Goal: Task Accomplishment & Management: Use online tool/utility

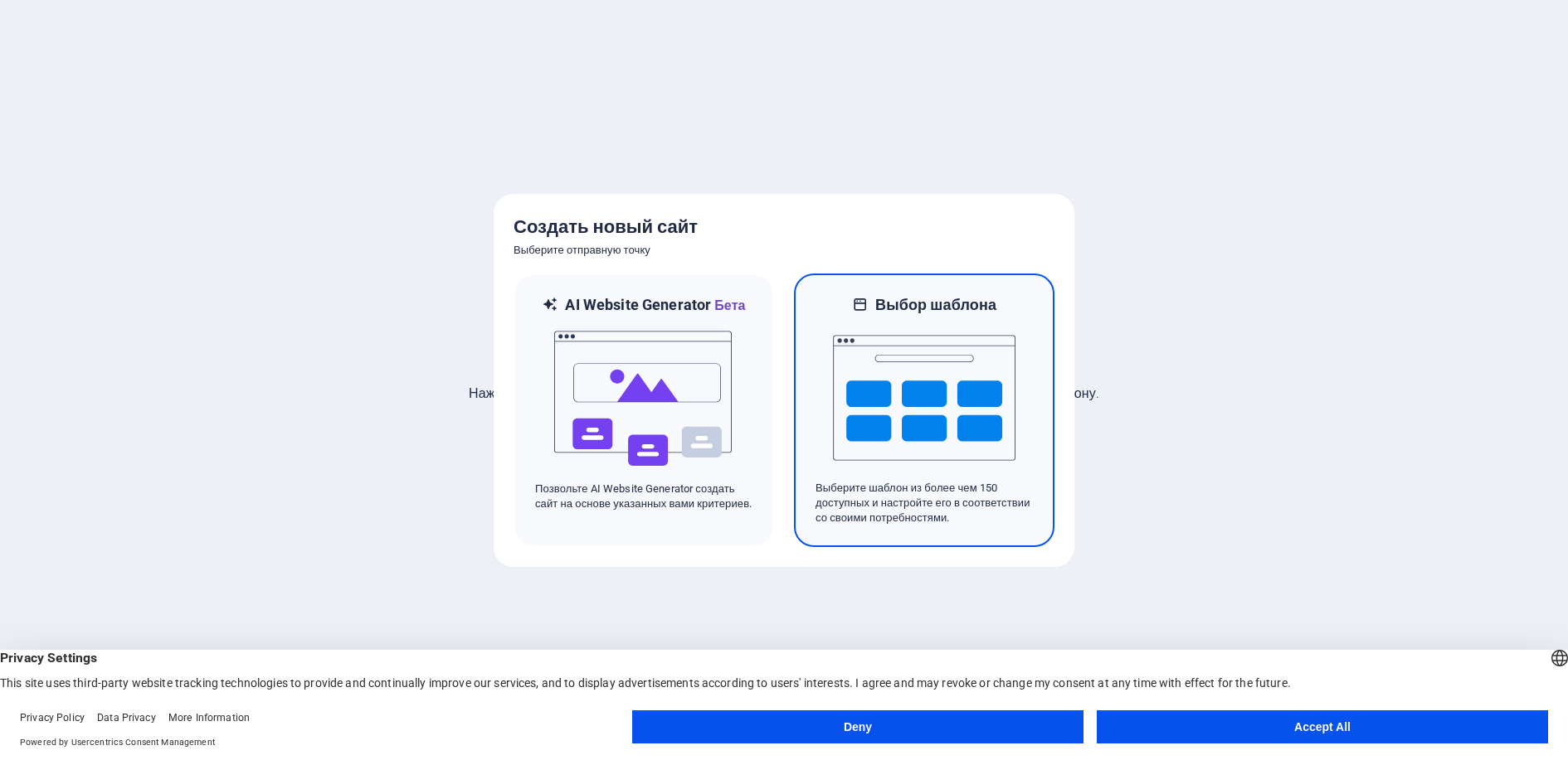
click at [954, 451] on img at bounding box center [924, 398] width 183 height 165
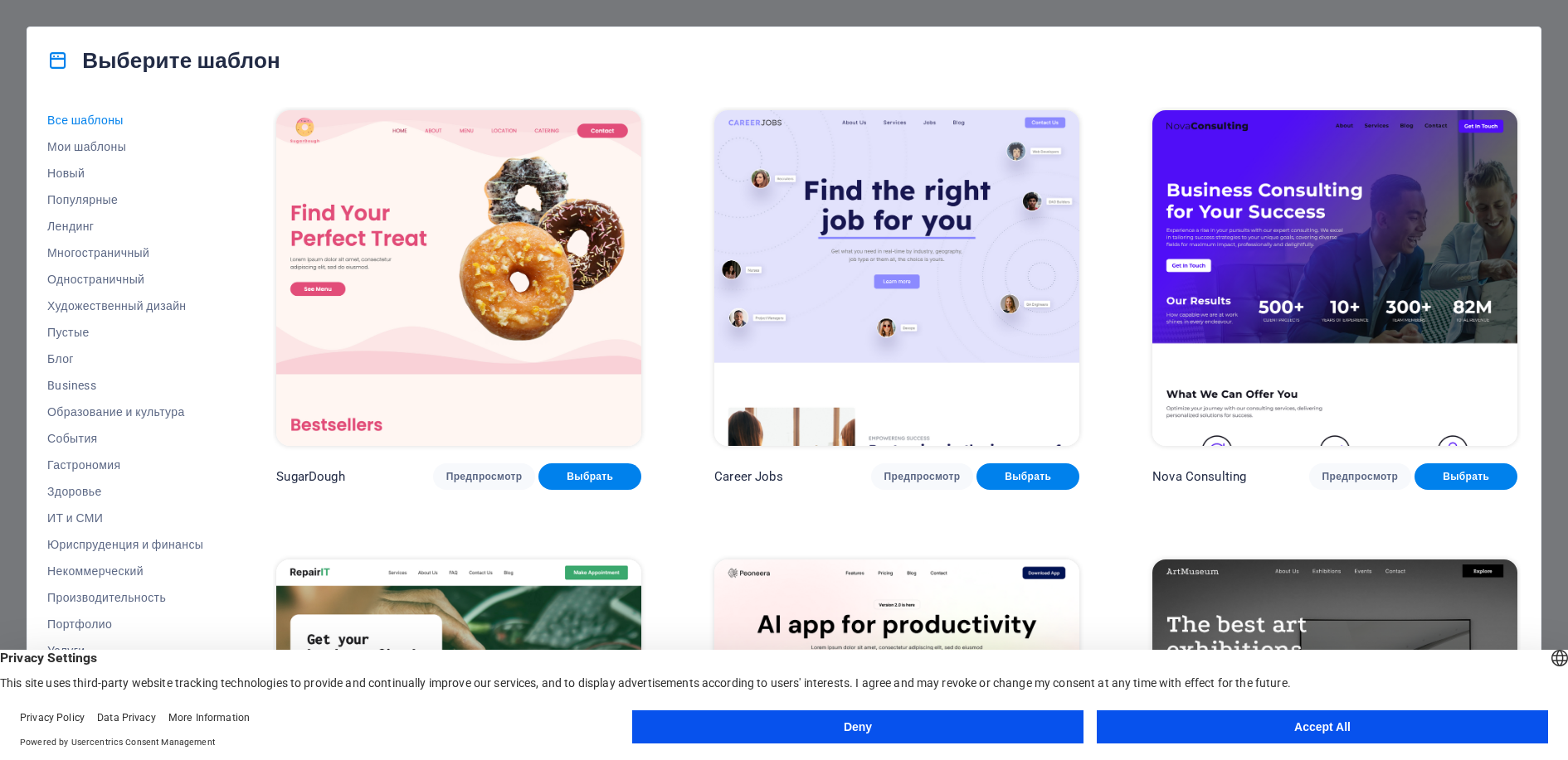
drag, startPoint x: 1549, startPoint y: 144, endPoint x: 1545, endPoint y: 165, distance: 21.4
click at [1546, 165] on div "Выберите шаблон Все шаблоны Мои шаблоны Новый Популярные Лендинг Многостраничны…" at bounding box center [784, 380] width 1568 height 760
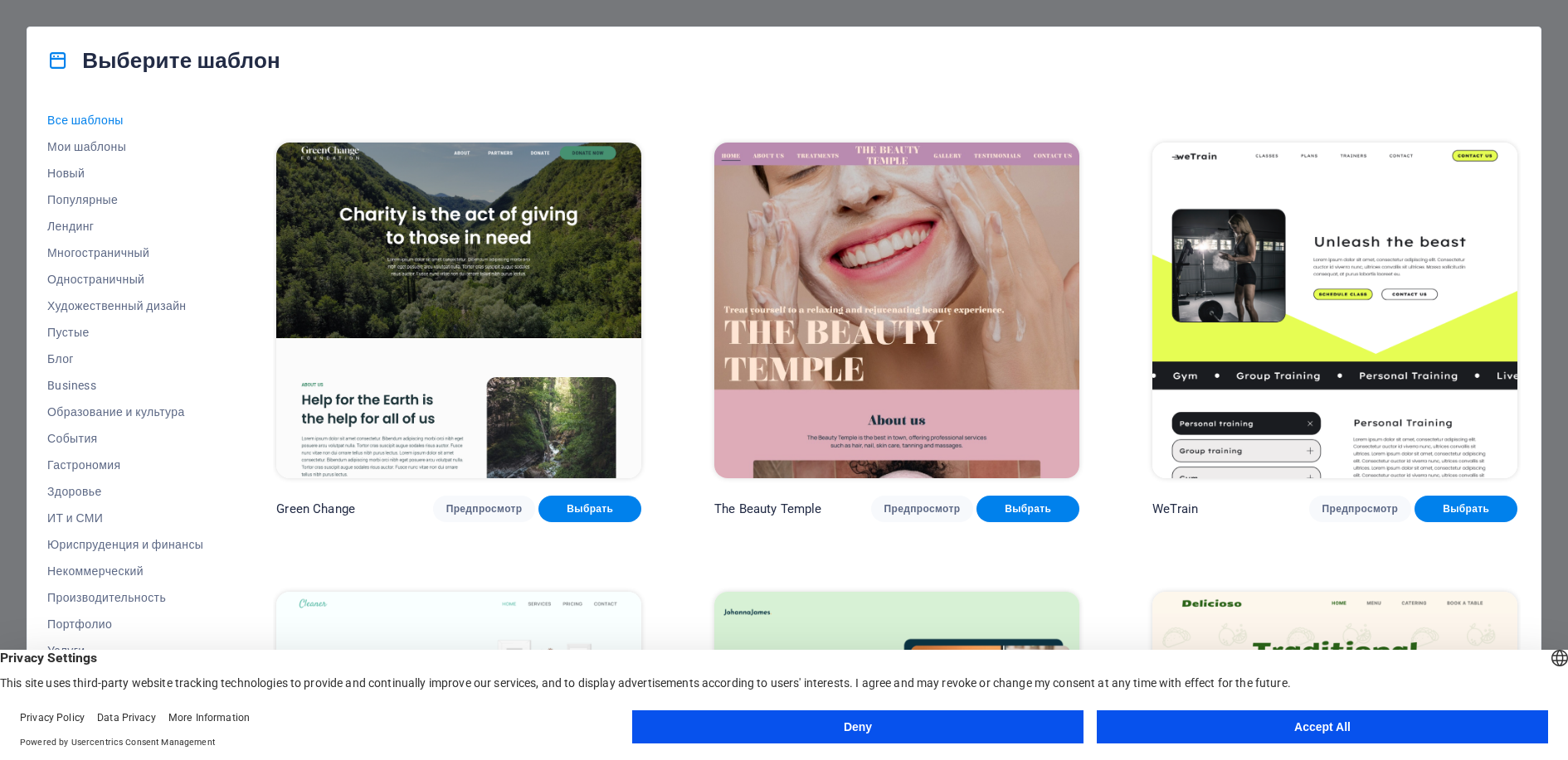
scroll to position [2836, 0]
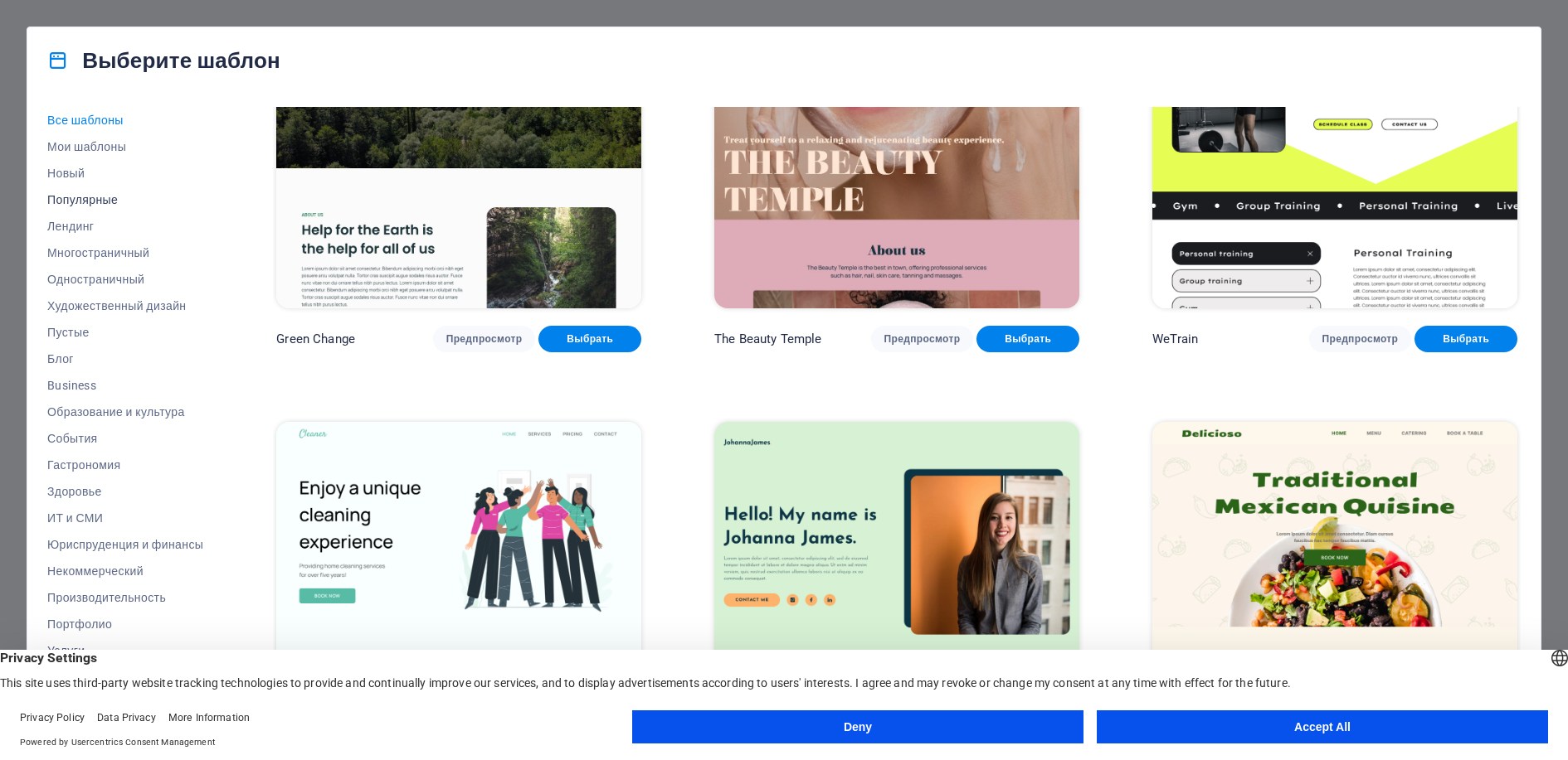
click at [87, 198] on span "Популярные" at bounding box center [125, 200] width 156 height 14
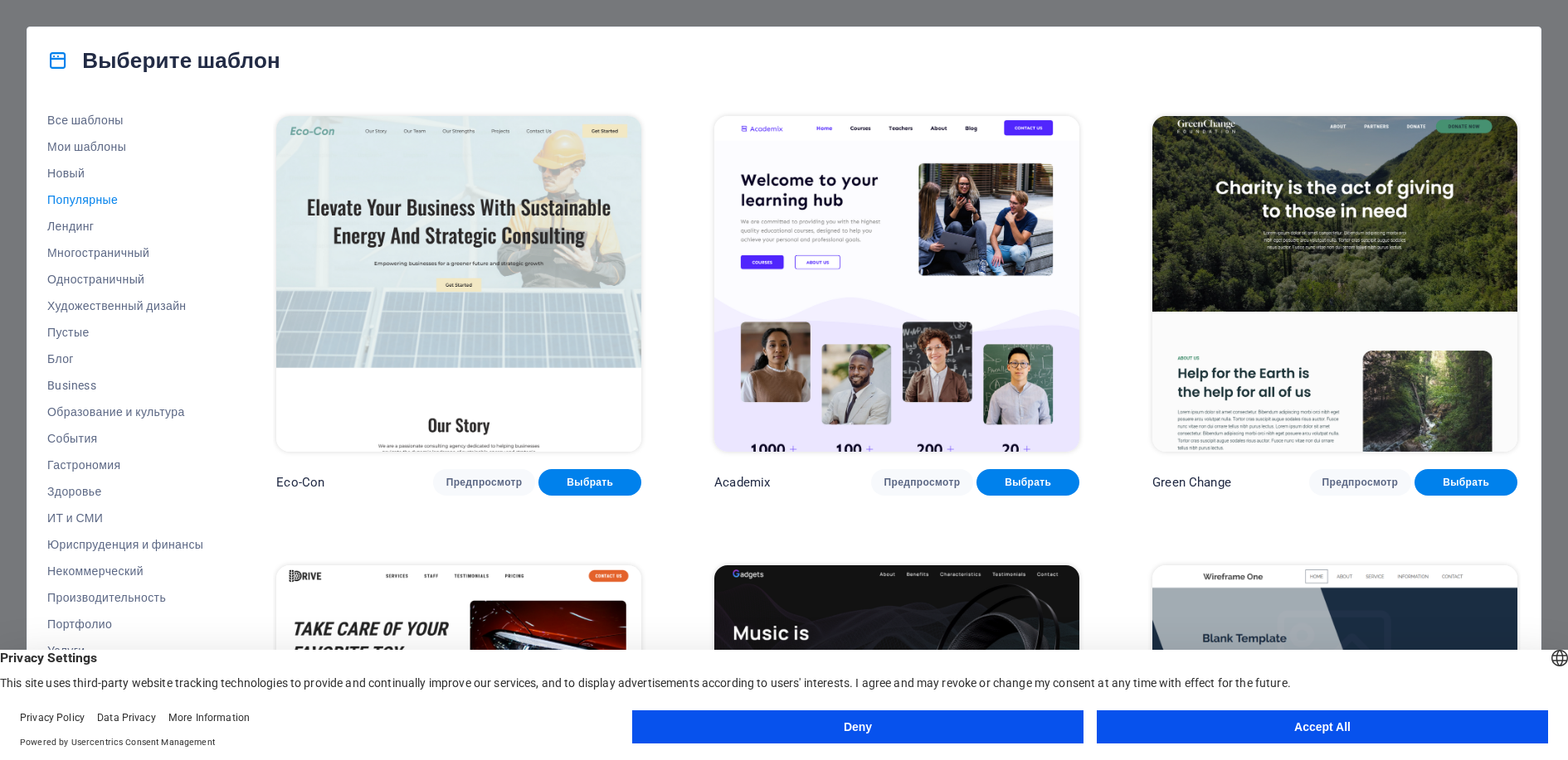
scroll to position [912, 0]
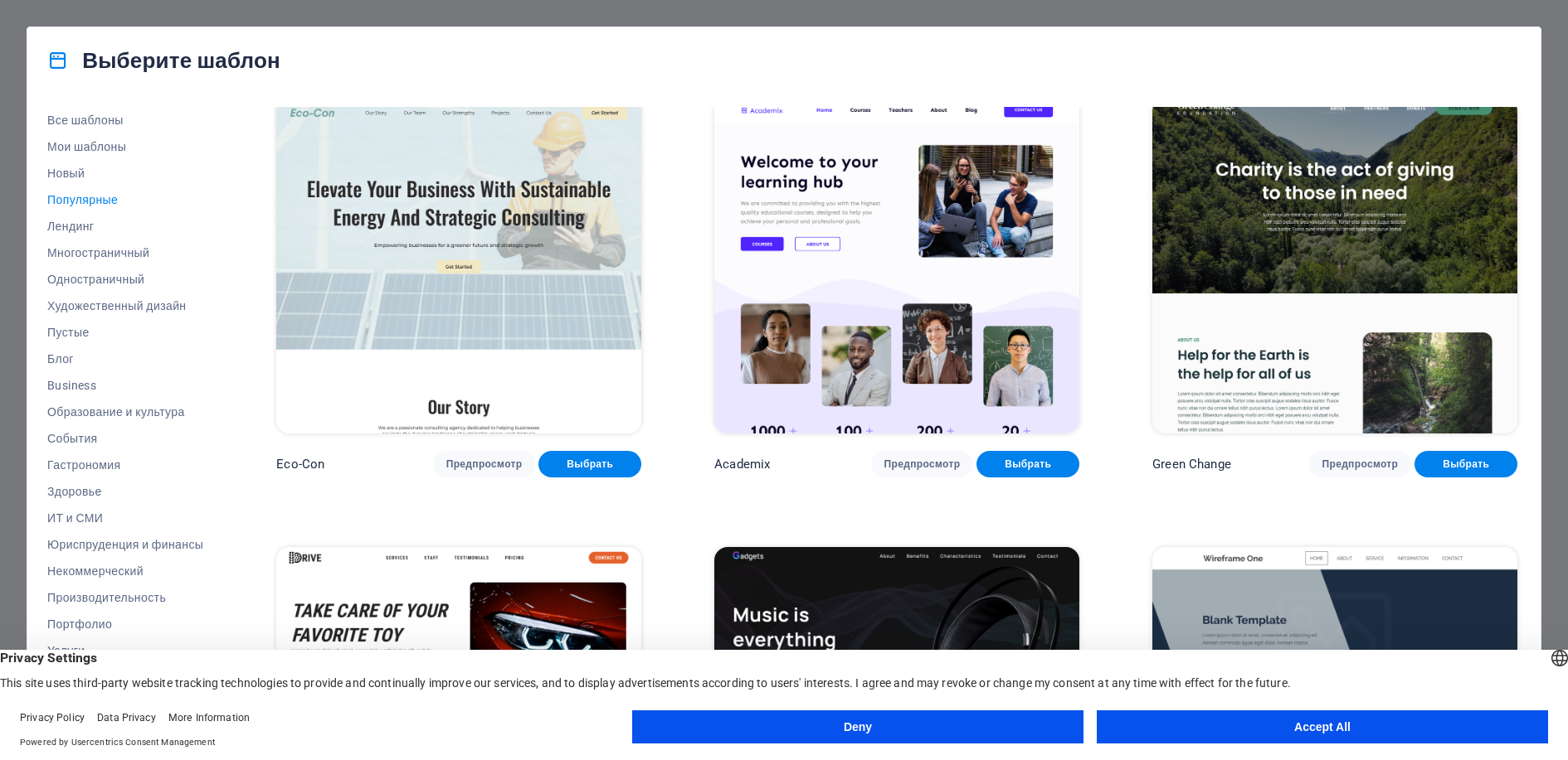
click at [477, 254] on img at bounding box center [459, 266] width 365 height 336
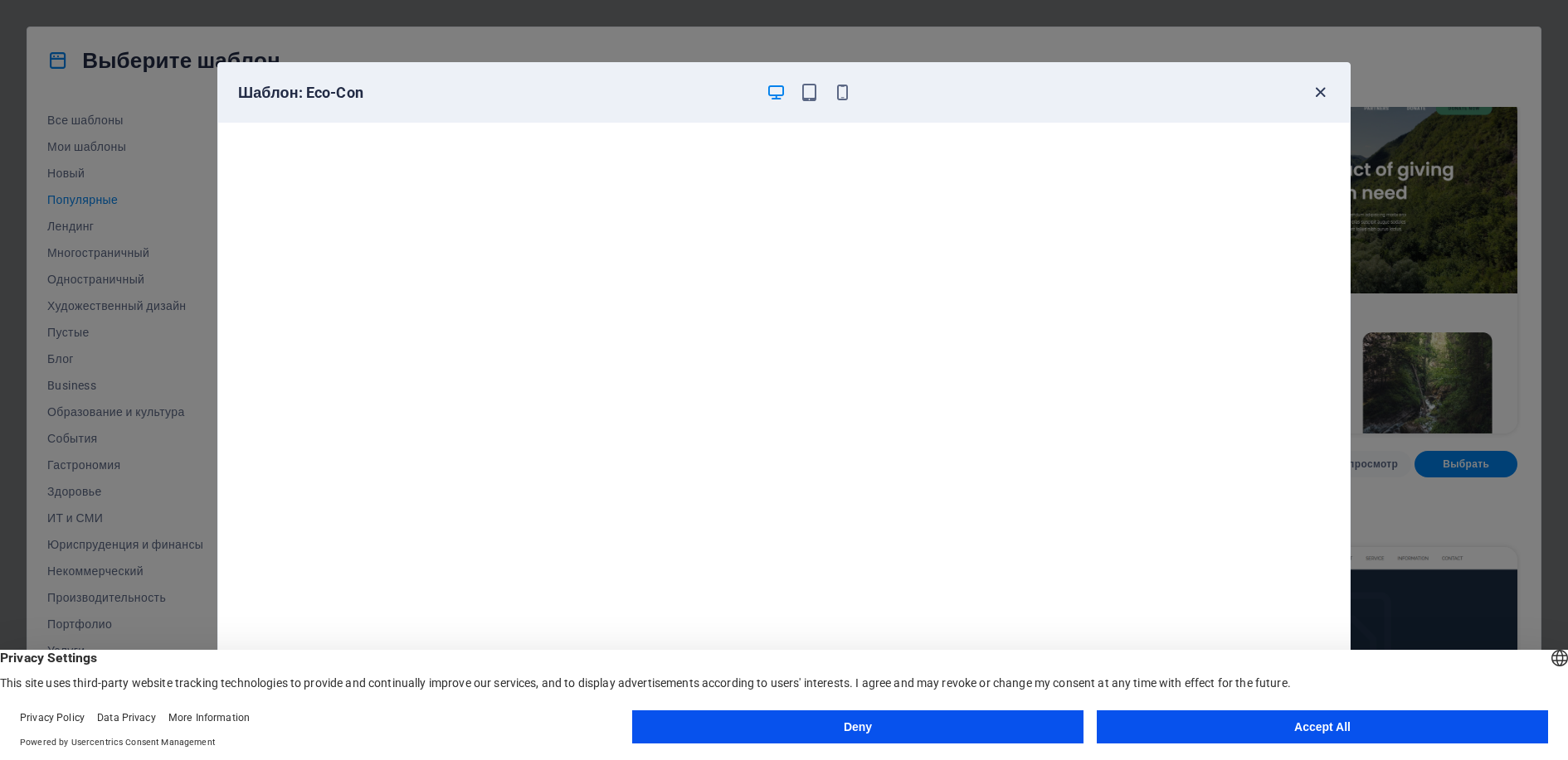
drag, startPoint x: 1325, startPoint y: 84, endPoint x: 1452, endPoint y: 408, distance: 348.0
click at [1326, 84] on icon "button" at bounding box center [1320, 92] width 19 height 19
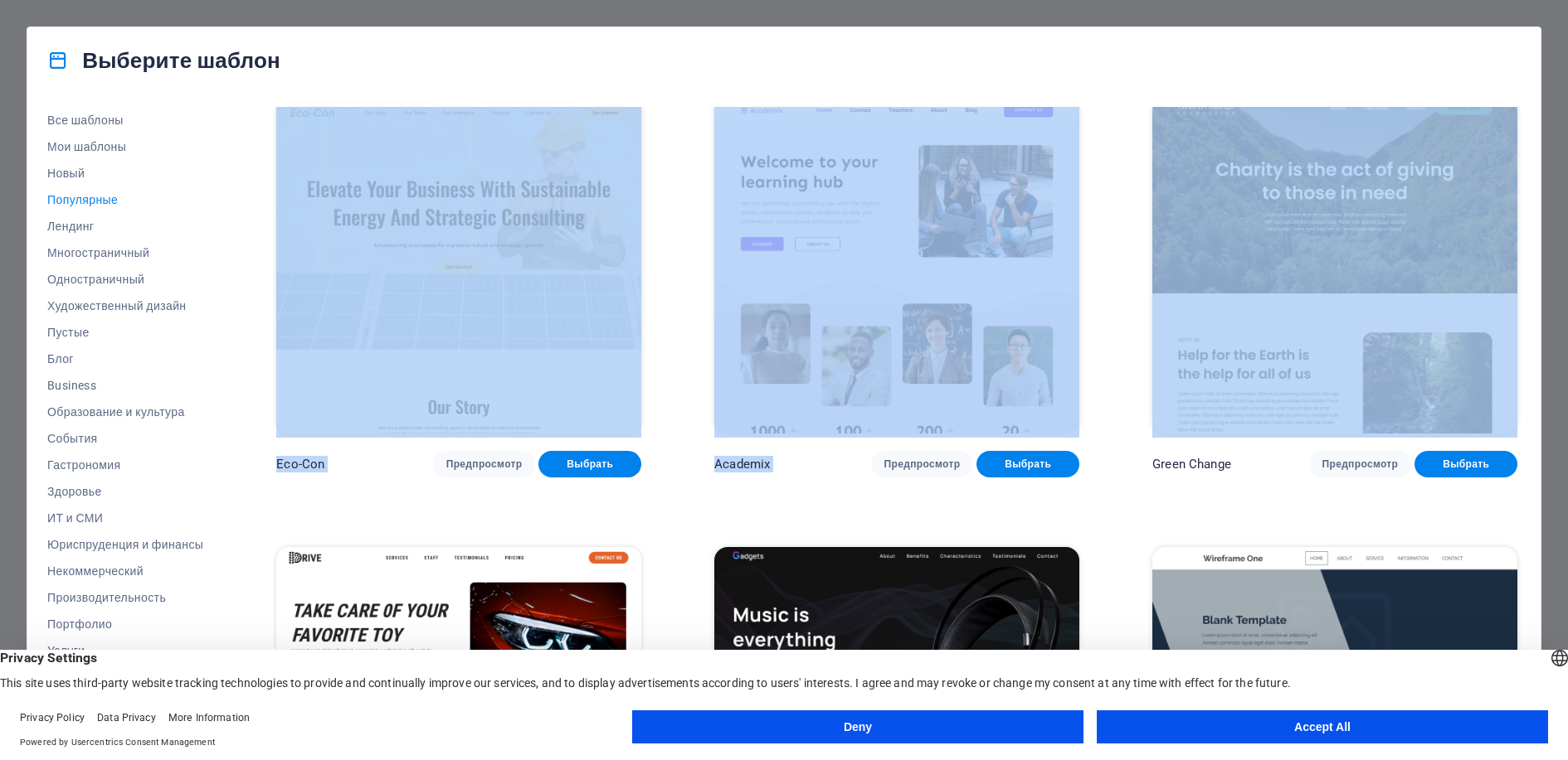
drag, startPoint x: 1521, startPoint y: 337, endPoint x: 1560, endPoint y: 333, distance: 39.2
click at [1549, 108] on div "Выберите шаблон Все шаблоны Мои шаблоны Новый Популярные Лендинг Многостраничны…" at bounding box center [784, 380] width 1568 height 760
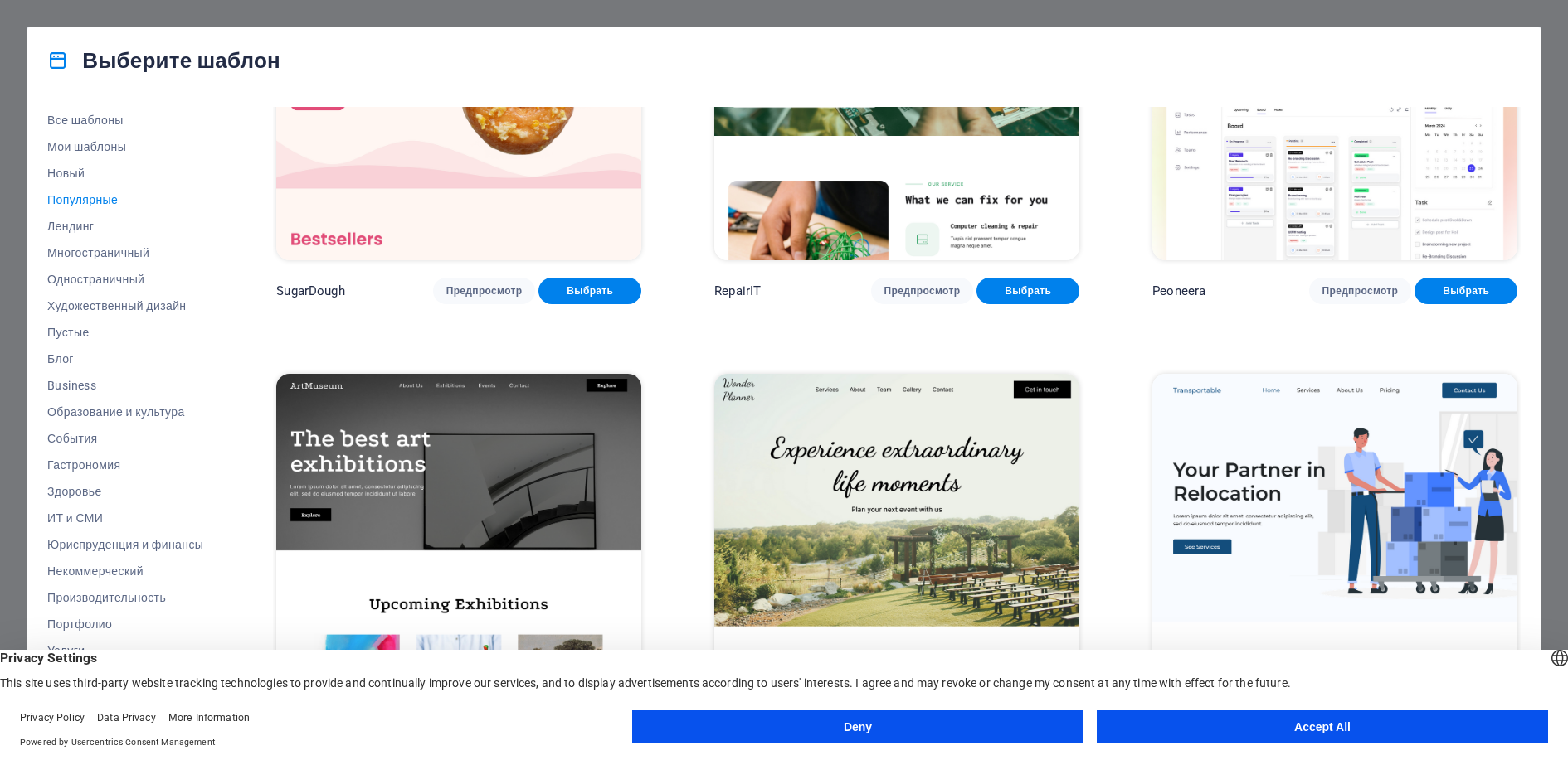
scroll to position [0, 0]
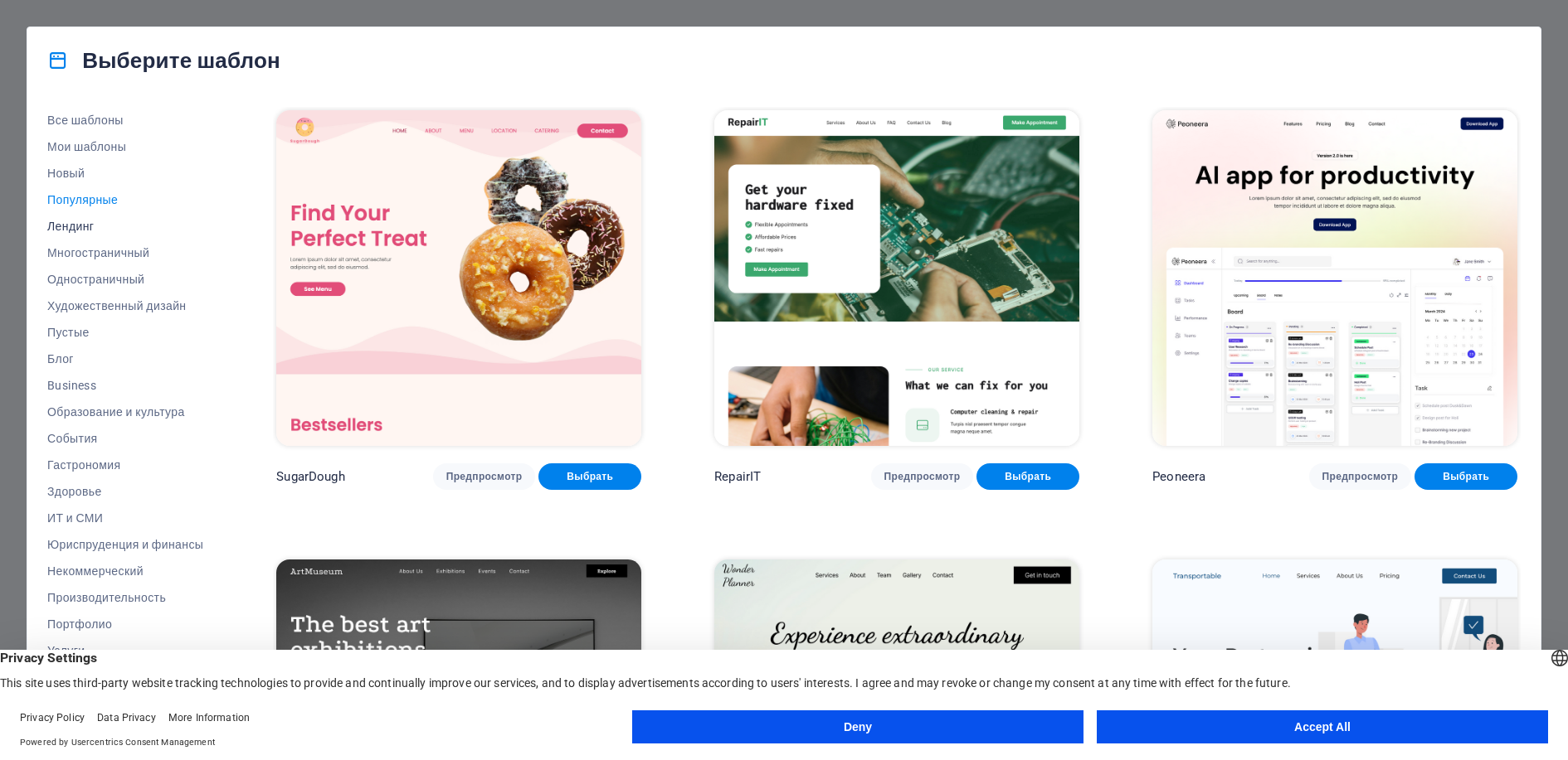
click at [61, 218] on button "Лендинг" at bounding box center [125, 226] width 156 height 26
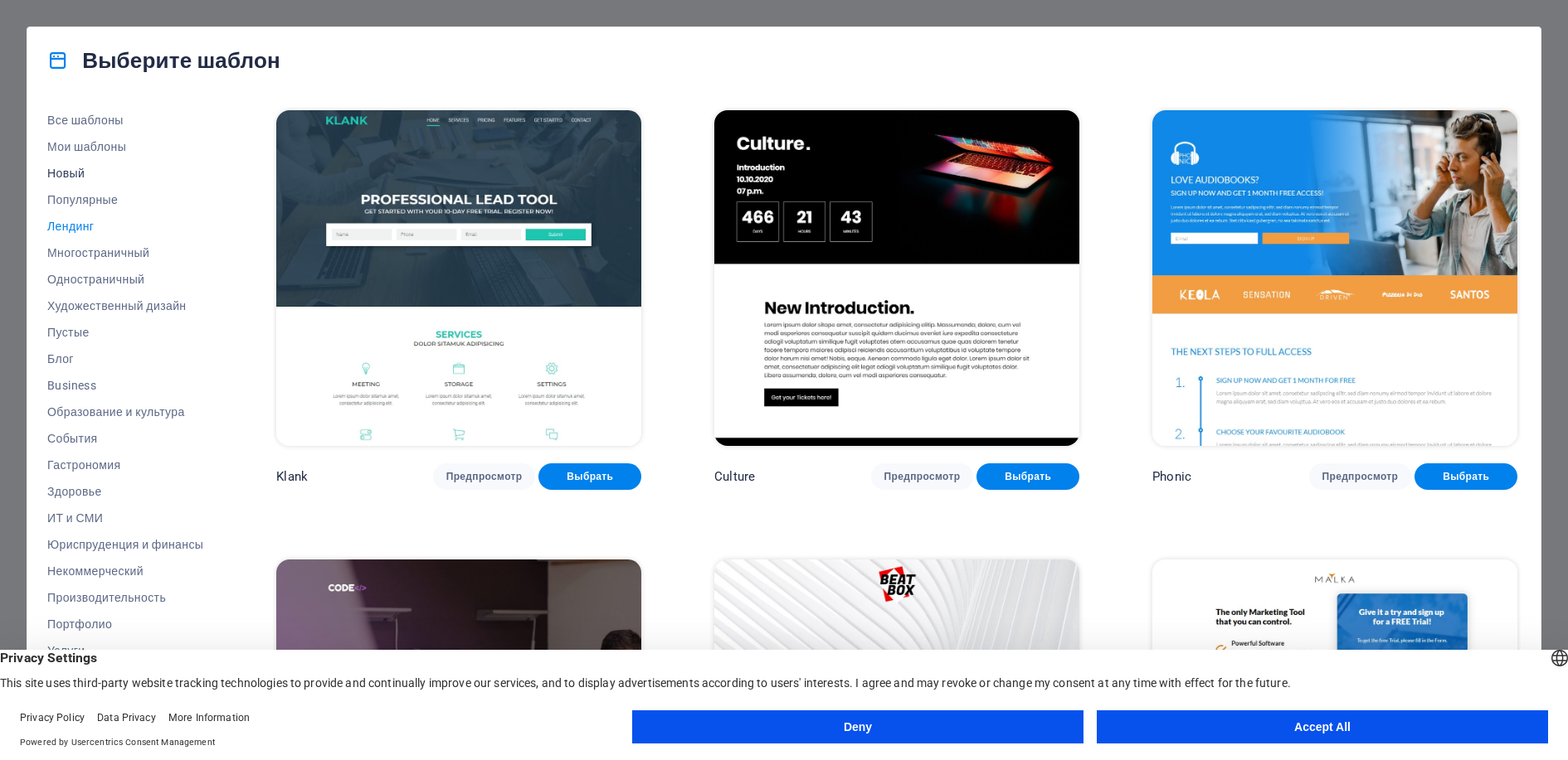
click at [77, 166] on span "Новый" at bounding box center [125, 173] width 156 height 14
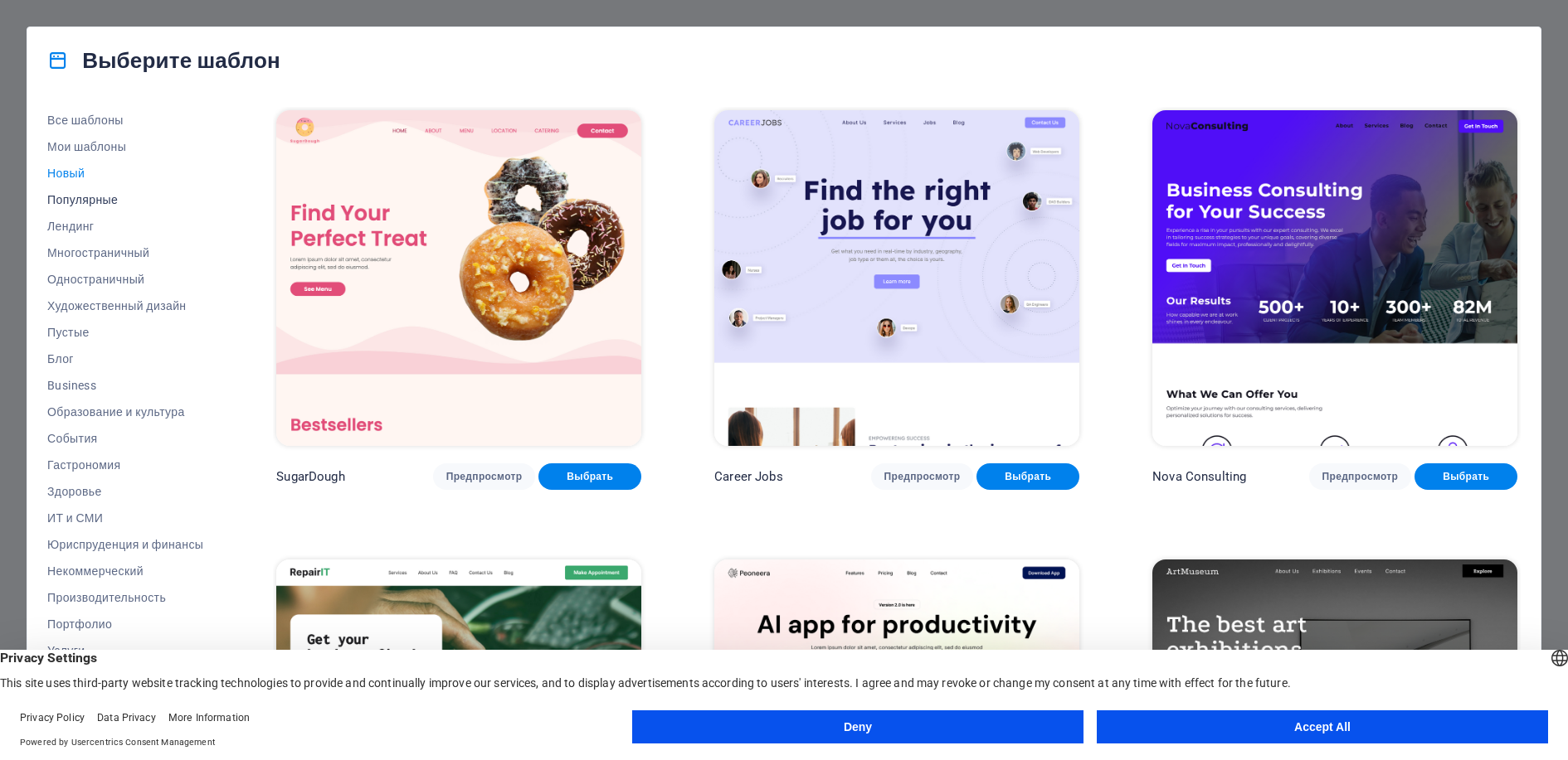
click at [81, 193] on span "Популярные" at bounding box center [125, 200] width 156 height 14
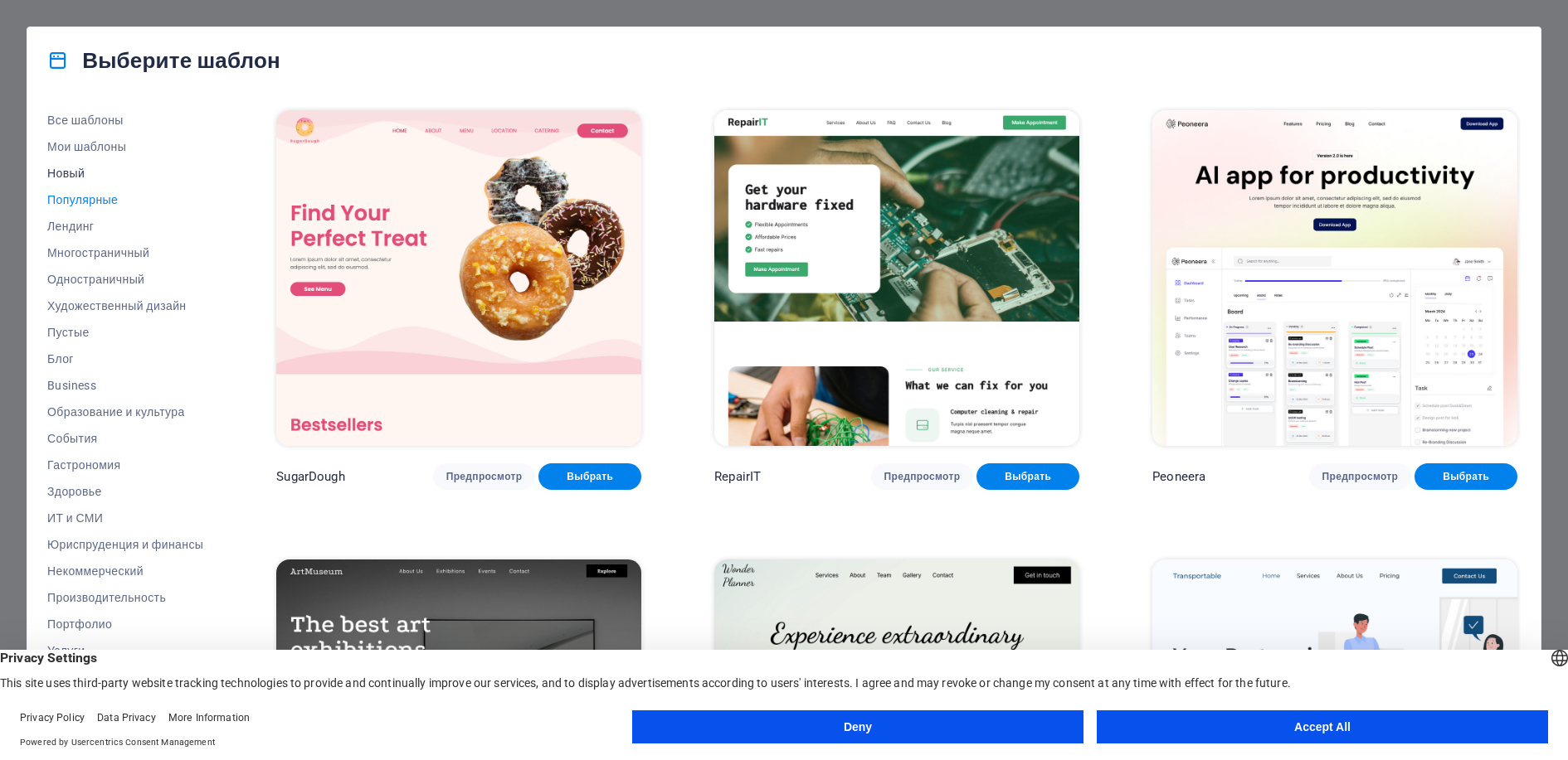
click at [85, 175] on span "Новый" at bounding box center [125, 173] width 156 height 14
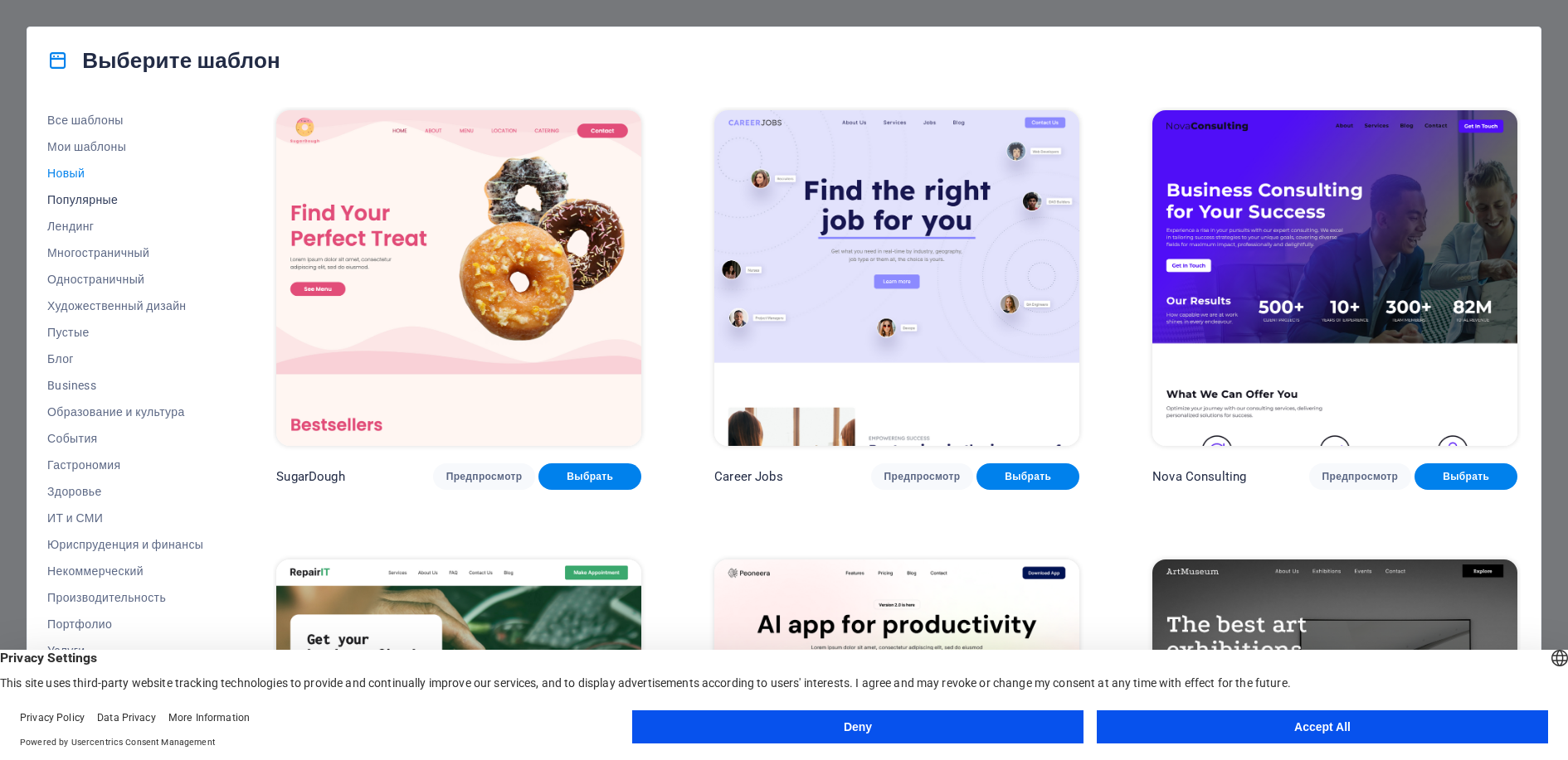
click at [87, 199] on span "Популярные" at bounding box center [125, 200] width 156 height 14
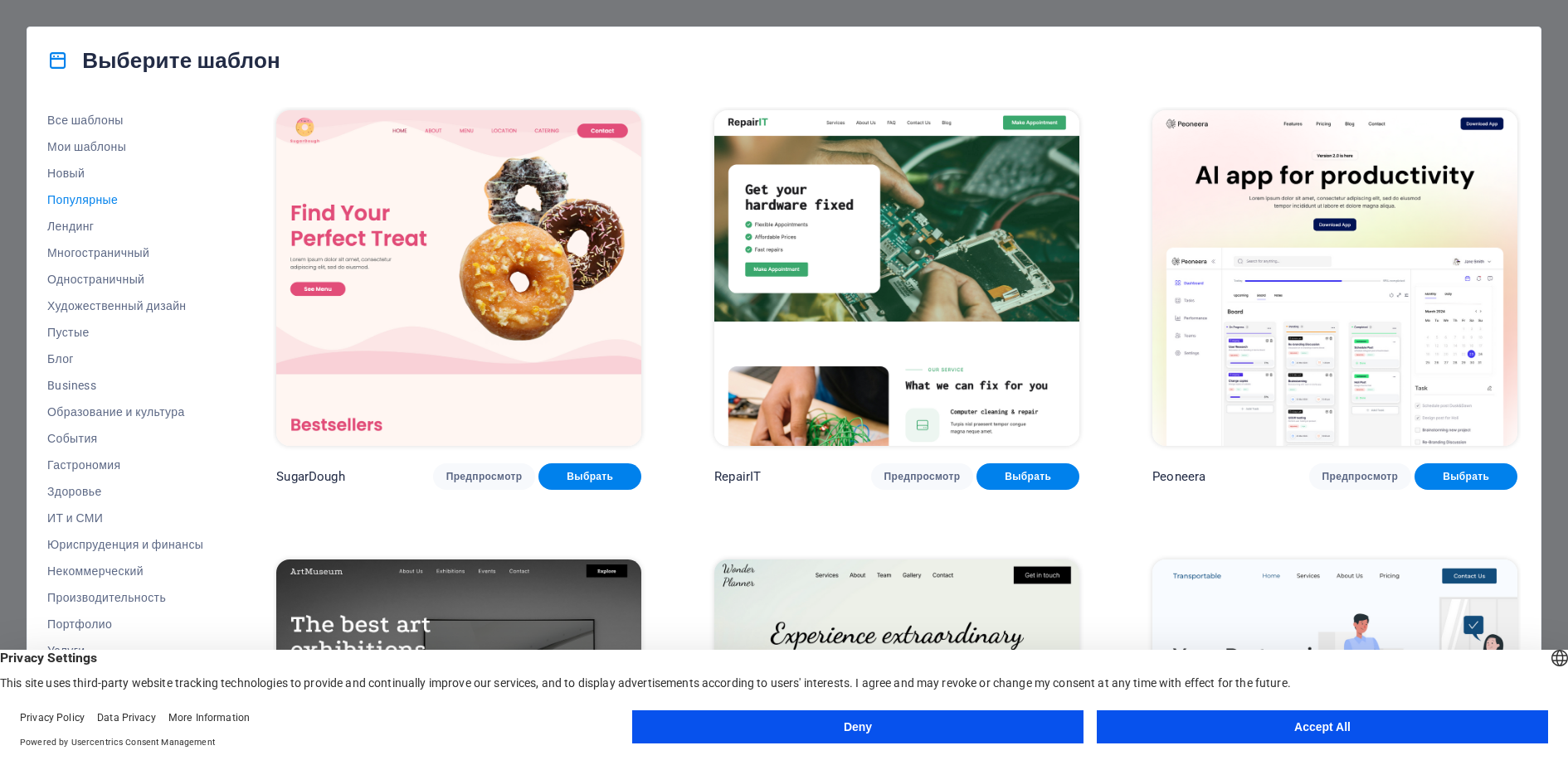
click at [403, 258] on img at bounding box center [459, 278] width 365 height 336
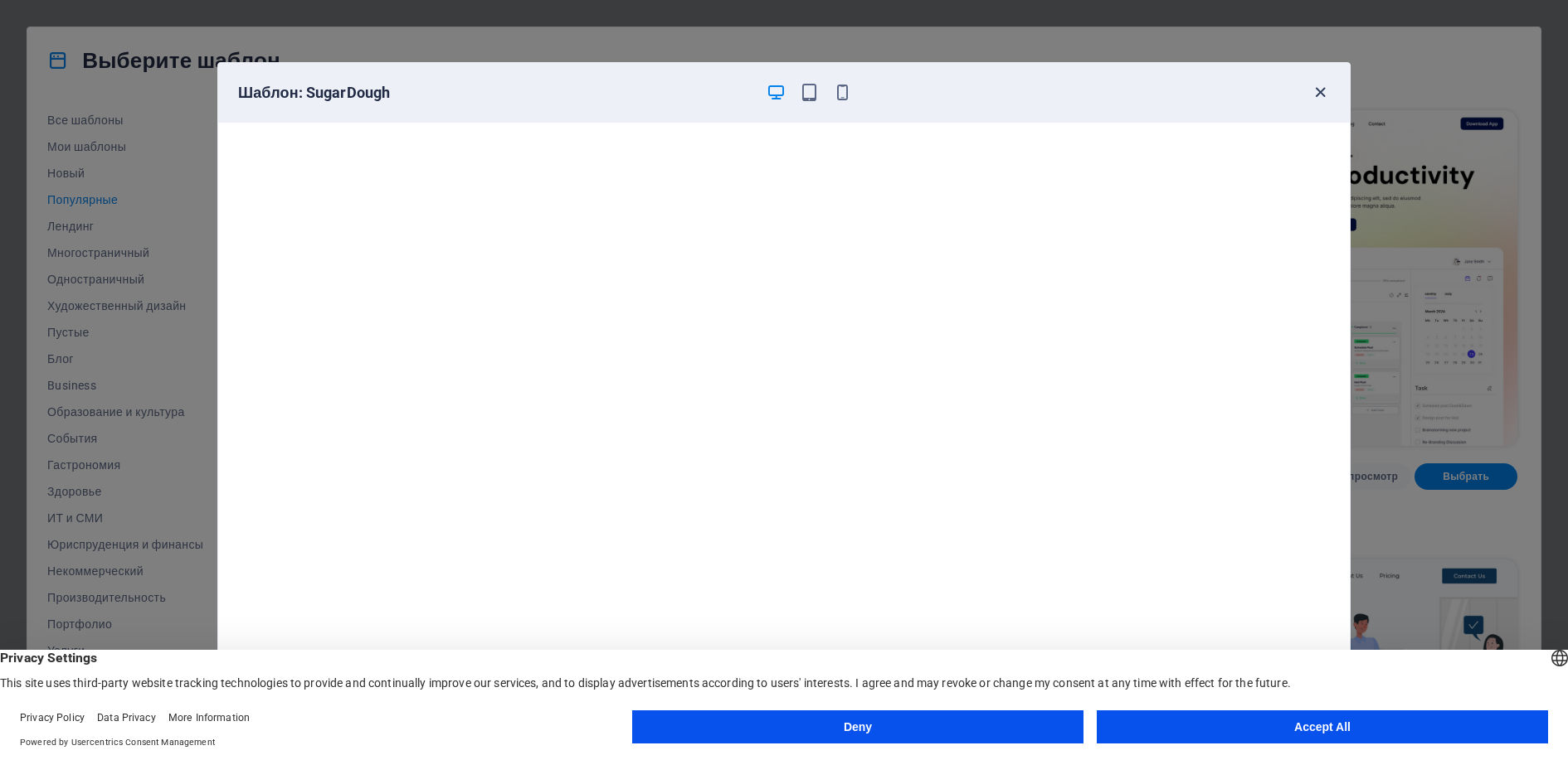
click at [1326, 90] on icon "button" at bounding box center [1320, 92] width 19 height 19
